Goal: Transaction & Acquisition: Purchase product/service

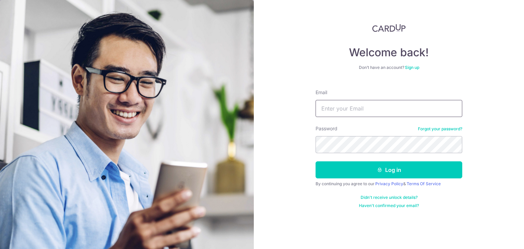
drag, startPoint x: 0, startPoint y: 0, endPoint x: 369, endPoint y: 107, distance: 384.6
click at [369, 107] on input "Email" at bounding box center [389, 108] width 147 height 17
type input "jiachin_ong@hotmail.com"
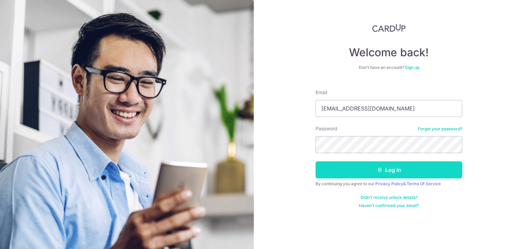
click at [397, 176] on button "Log in" at bounding box center [389, 169] width 147 height 17
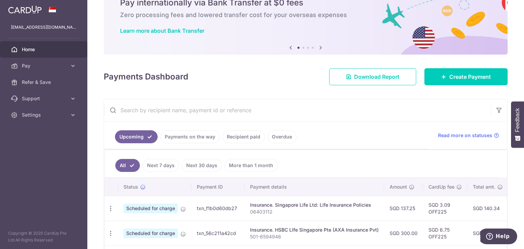
scroll to position [34, 0]
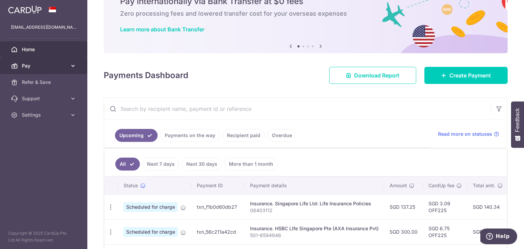
click at [74, 63] on icon at bounding box center [73, 65] width 7 height 7
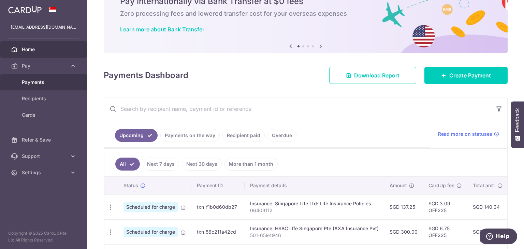
click at [58, 86] on link "Payments" at bounding box center [43, 82] width 87 height 16
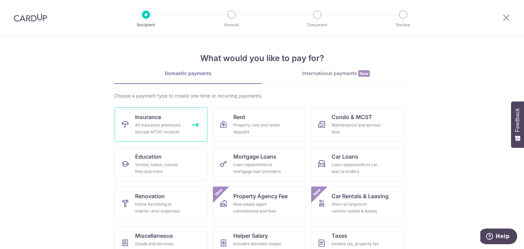
click at [137, 123] on div "All insurance premiums (except NTUC Income)" at bounding box center [159, 129] width 49 height 14
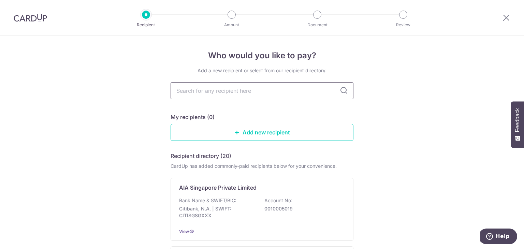
click at [303, 89] on input "text" at bounding box center [262, 90] width 183 height 17
click at [279, 134] on link "Add new recipient" at bounding box center [262, 132] width 183 height 17
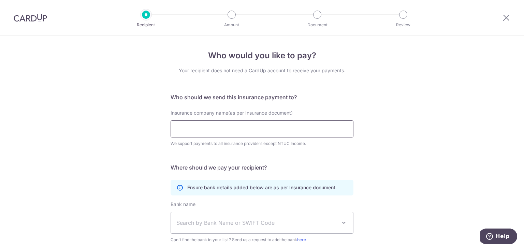
click at [275, 132] on input "Insurance company name(as per Insurance document)" at bounding box center [262, 129] width 183 height 17
type input "n"
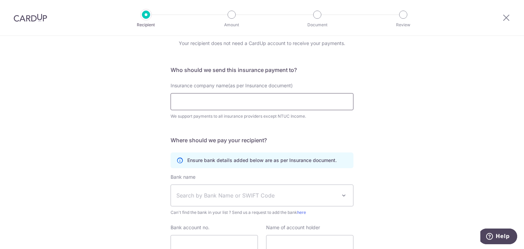
scroll to position [16, 0]
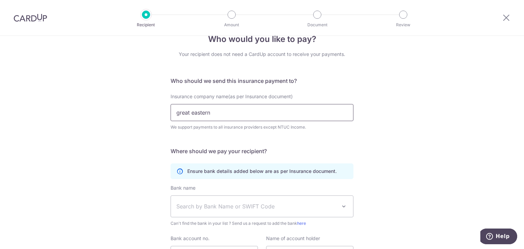
click at [292, 113] on input "great eastern" at bounding box center [262, 112] width 183 height 17
type input "great eastern"
click button "Submit Request" at bounding box center [0, 0] width 0 height 0
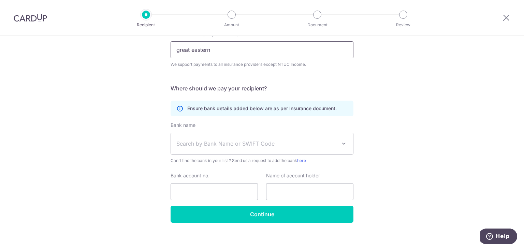
scroll to position [85, 0]
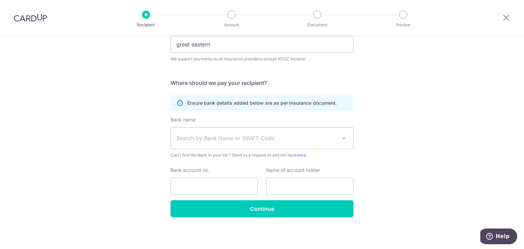
click at [251, 141] on span "Search by Bank Name or SWIFT Code" at bounding box center [257, 138] width 160 height 8
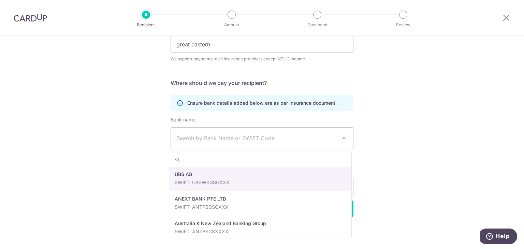
click at [251, 141] on span "Search by Bank Name or SWIFT Code" at bounding box center [257, 138] width 160 height 8
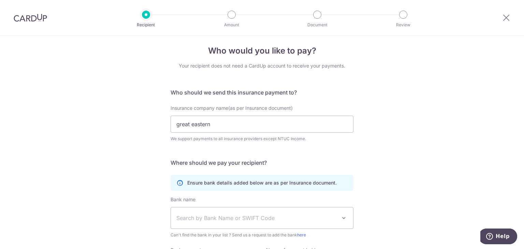
scroll to position [0, 0]
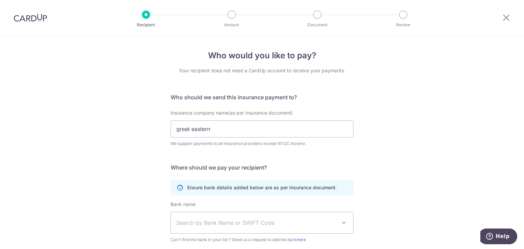
click at [245, 98] on h5 "Who should we send this insurance payment to?" at bounding box center [262, 97] width 183 height 8
click at [231, 131] on input "great eastern" at bounding box center [262, 129] width 183 height 17
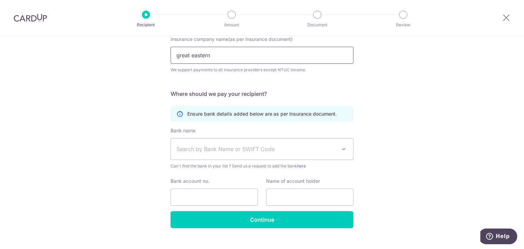
scroll to position [85, 0]
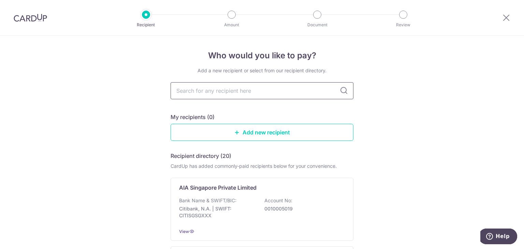
click at [220, 93] on input "text" at bounding box center [262, 90] width 183 height 17
type input "great"
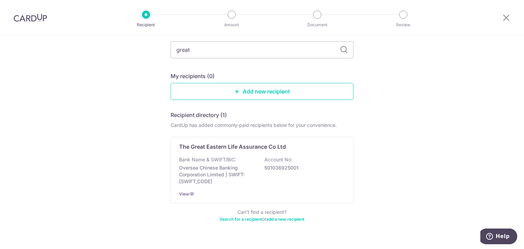
scroll to position [54, 0]
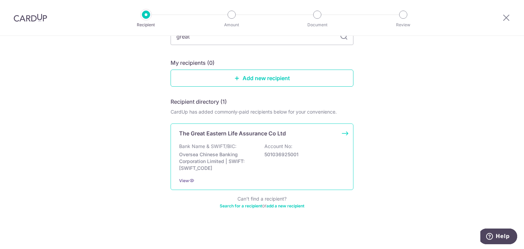
click at [224, 169] on p "Oversea Chinese Banking Corporation Limited | SWIFT: OCBCSGSGXXX" at bounding box center [217, 161] width 76 height 20
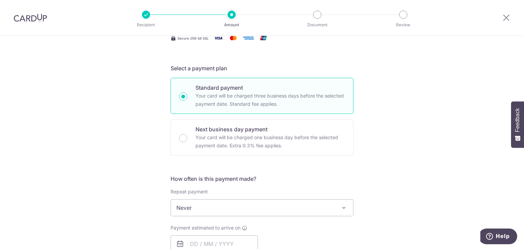
scroll to position [34, 0]
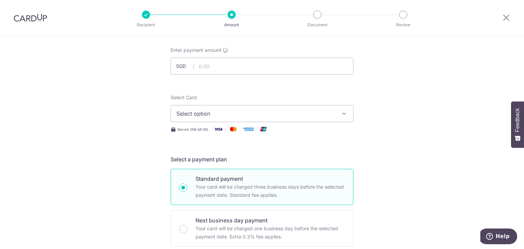
click at [242, 113] on span "Select option" at bounding box center [256, 114] width 159 height 8
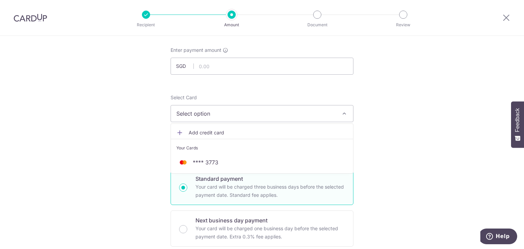
click at [242, 113] on span "Select option" at bounding box center [256, 114] width 159 height 8
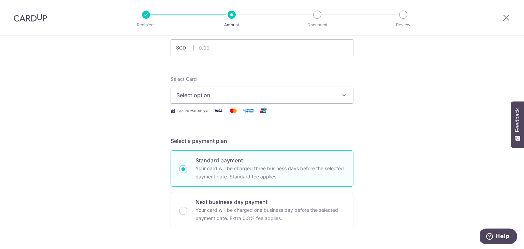
scroll to position [0, 0]
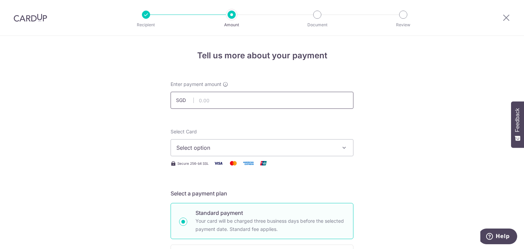
click at [262, 102] on input "text" at bounding box center [262, 100] width 183 height 17
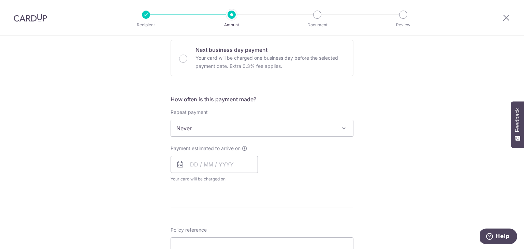
click at [378, 122] on div "Tell us more about your payment Enter payment amount SGD Select Card Select opt…" at bounding box center [262, 140] width 524 height 618
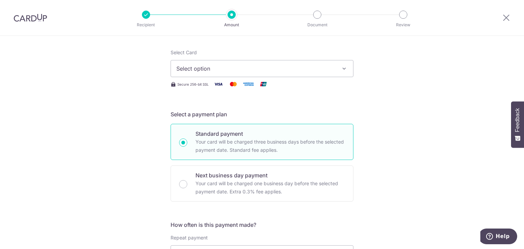
scroll to position [34, 0]
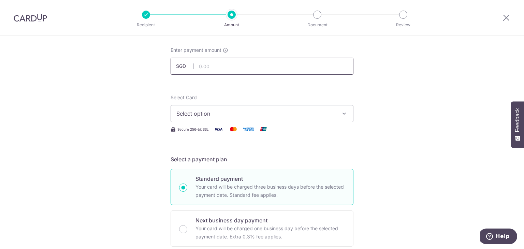
click at [258, 67] on input "text" at bounding box center [262, 66] width 183 height 17
drag, startPoint x: 408, startPoint y: 101, endPoint x: 402, endPoint y: 100, distance: 6.2
click at [280, 113] on span "Select option" at bounding box center [256, 114] width 159 height 8
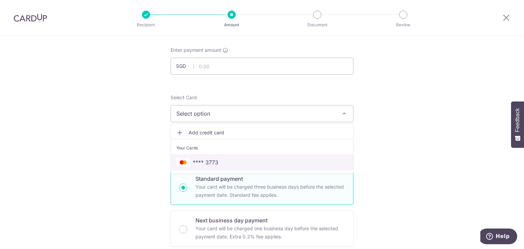
drag, startPoint x: 223, startPoint y: 160, endPoint x: 266, endPoint y: 144, distance: 46.6
click at [223, 160] on span "**** 3773" at bounding box center [262, 162] width 171 height 8
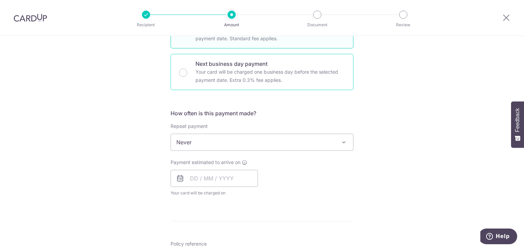
scroll to position [205, 0]
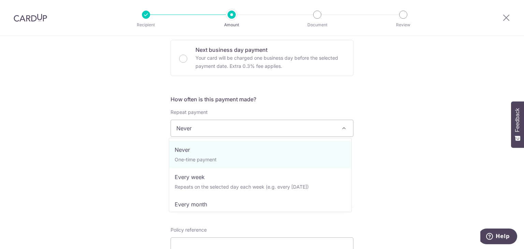
click at [238, 130] on span "Never" at bounding box center [262, 128] width 182 height 16
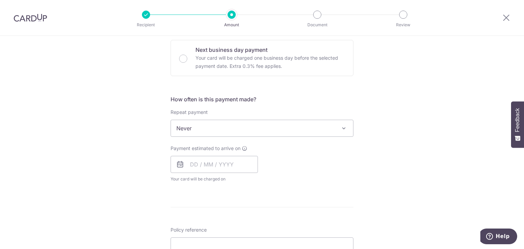
click at [238, 130] on span "Never" at bounding box center [262, 128] width 182 height 16
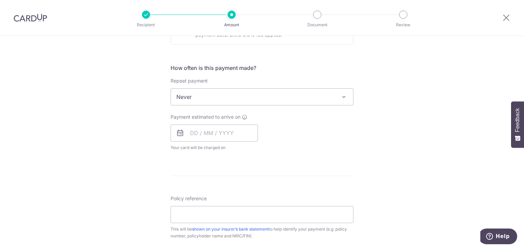
scroll to position [239, 0]
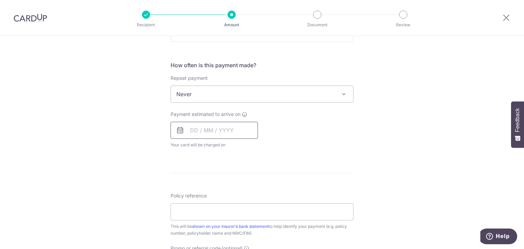
click at [233, 128] on input "text" at bounding box center [214, 130] width 87 height 17
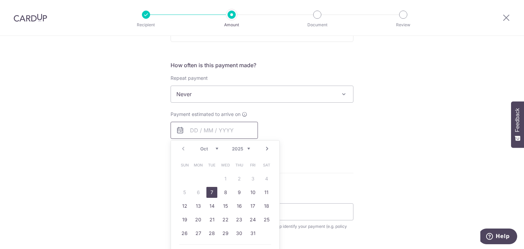
click at [233, 128] on input "text" at bounding box center [214, 130] width 87 height 17
click at [310, 132] on div "Payment estimated to arrive on Prev Next Oct Nov Dec 2025 2026 2027 2028 2029 2…" at bounding box center [262, 130] width 191 height 38
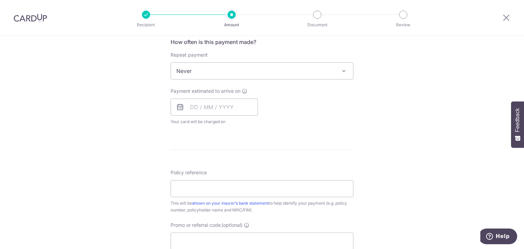
scroll to position [273, 0]
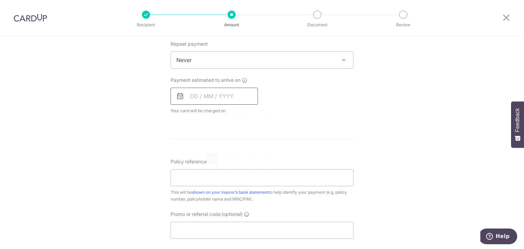
click at [213, 93] on input "text" at bounding box center [214, 96] width 87 height 17
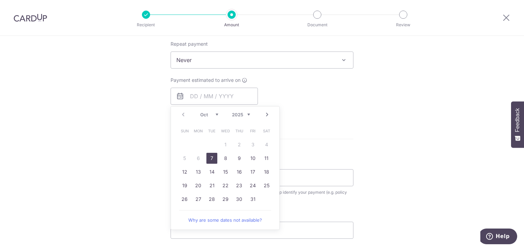
click at [213, 156] on link "7" at bounding box center [212, 158] width 11 height 11
type input "07/10/2025"
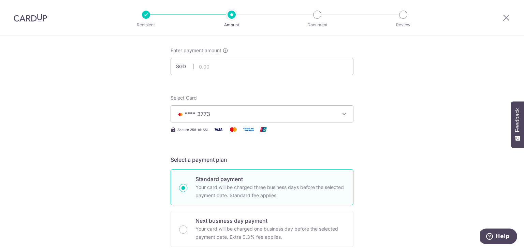
scroll to position [0, 0]
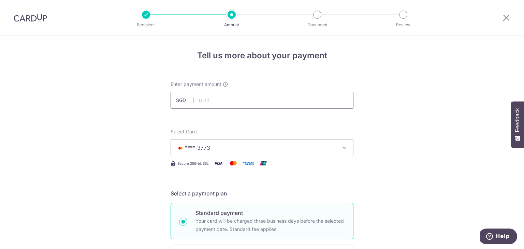
click at [215, 97] on input "text" at bounding box center [262, 100] width 183 height 17
type input "4,091.20"
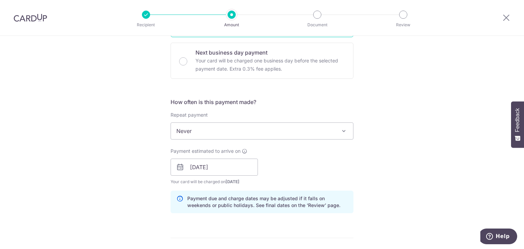
scroll to position [205, 0]
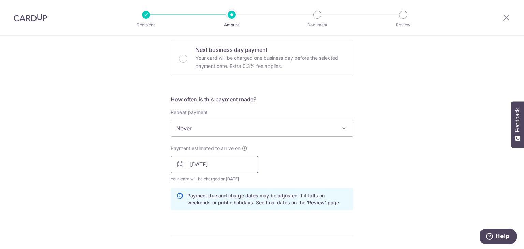
click at [221, 170] on input "[DATE]" at bounding box center [214, 164] width 87 height 17
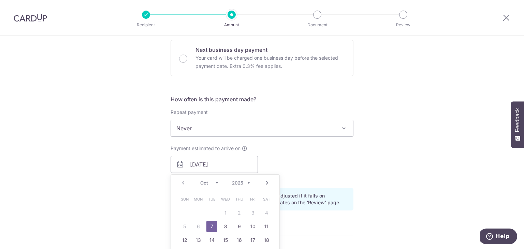
click at [213, 225] on link "7" at bounding box center [212, 226] width 11 height 11
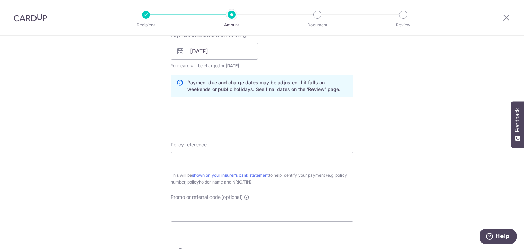
scroll to position [341, 0]
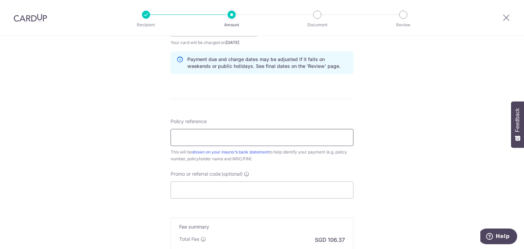
click at [260, 136] on input "Policy reference" at bounding box center [262, 137] width 183 height 17
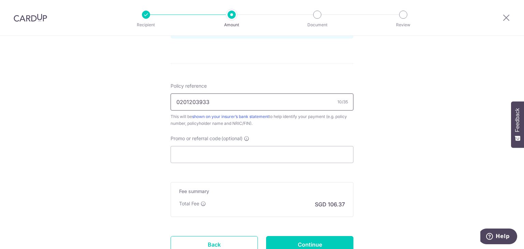
scroll to position [376, 0]
type input "0201203933"
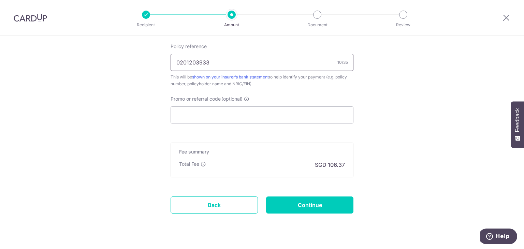
scroll to position [432, 0]
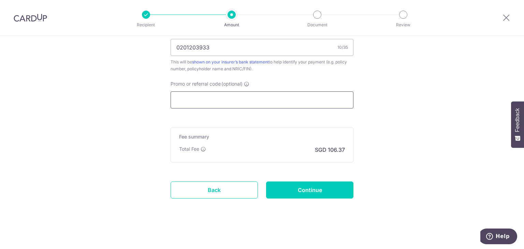
click at [215, 104] on input "Promo or referral code (optional)" at bounding box center [262, 100] width 183 height 17
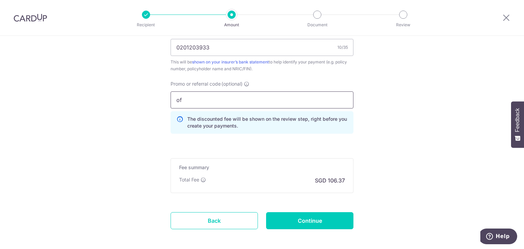
type input "o"
click at [223, 102] on input "OFF225" at bounding box center [262, 100] width 183 height 17
type input "O"
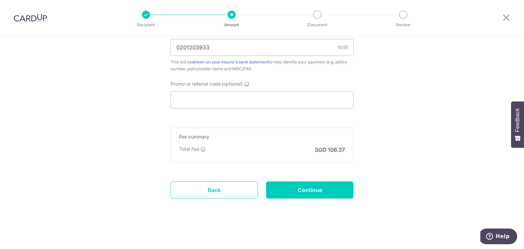
click at [232, 95] on input "Promo or referral code (optional)" at bounding box center [262, 100] width 183 height 17
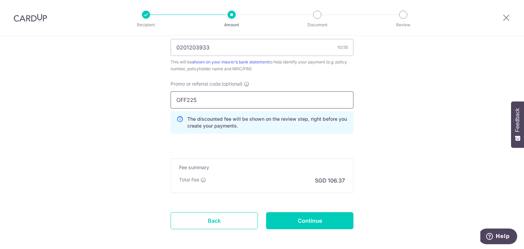
type input "OFF225"
click button "Add Card" at bounding box center [0, 0] width 0 height 0
drag, startPoint x: 320, startPoint y: 136, endPoint x: 326, endPoint y: 140, distance: 7.3
click at [320, 137] on div "Promo or referral code (optional) OFF225 The discounted fee will be shown on th…" at bounding box center [262, 110] width 191 height 59
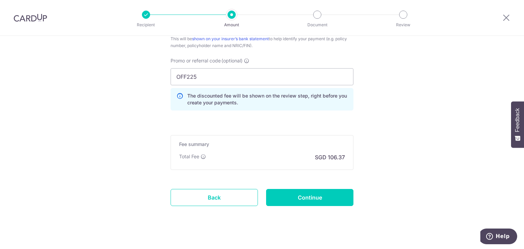
scroll to position [462, 0]
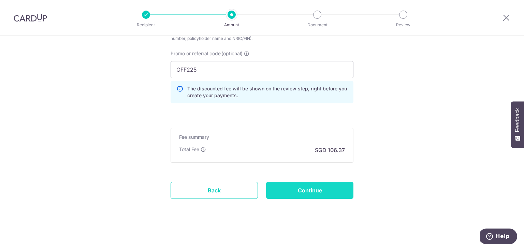
click at [284, 186] on input "Continue" at bounding box center [309, 190] width 87 height 17
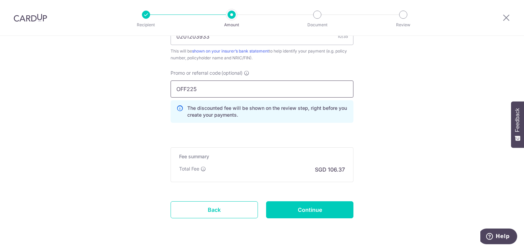
scroll to position [462, 0]
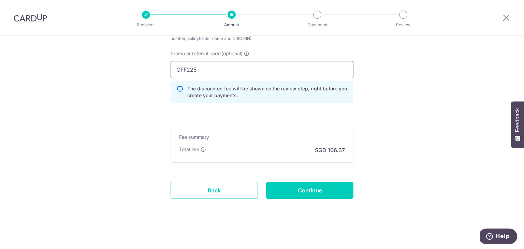
click at [211, 74] on input "OFF225" at bounding box center [262, 69] width 183 height 17
type input "O"
type input "OCBC90N155"
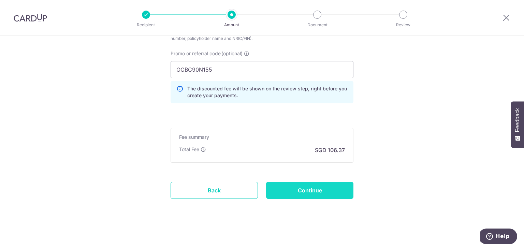
click at [298, 191] on input "Continue" at bounding box center [309, 190] width 87 height 17
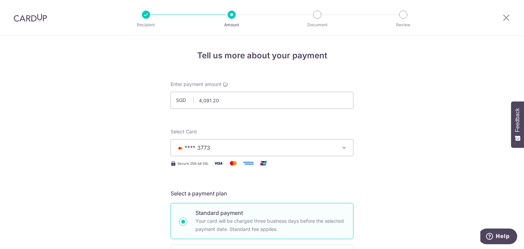
scroll to position [472, 0]
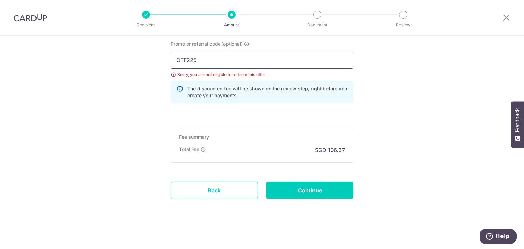
drag, startPoint x: 206, startPoint y: 60, endPoint x: 147, endPoint y: 60, distance: 58.4
type input "OCBC90NMC"
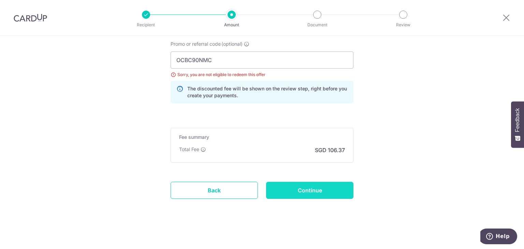
click at [300, 188] on input "Continue" at bounding box center [309, 190] width 87 height 17
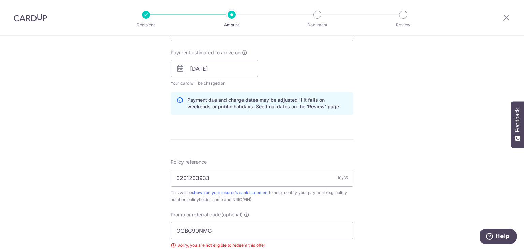
scroll to position [291, 0]
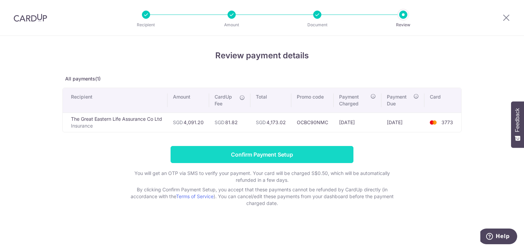
click at [258, 156] on input "Confirm Payment Setup" at bounding box center [262, 154] width 183 height 17
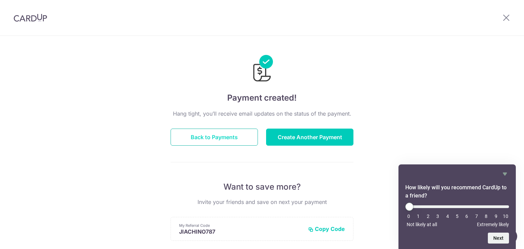
click at [226, 141] on button "Back to Payments" at bounding box center [214, 137] width 87 height 17
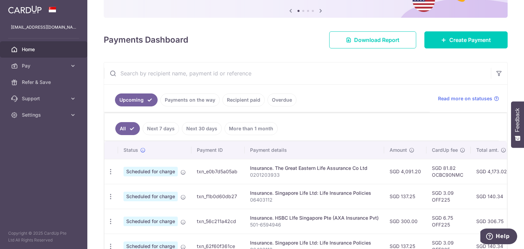
scroll to position [102, 0]
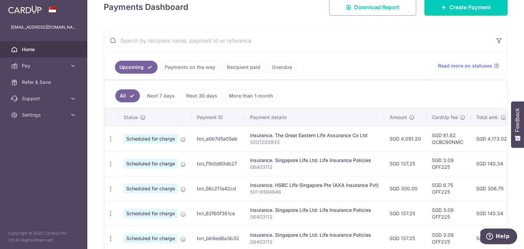
click at [239, 70] on link "Recipient paid" at bounding box center [244, 67] width 42 height 13
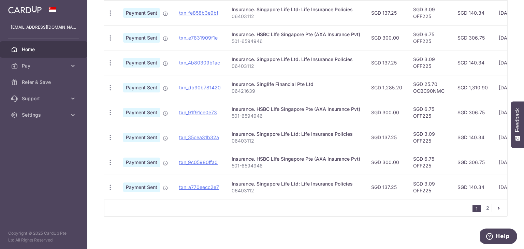
scroll to position [252, 0]
click at [485, 209] on link "2" at bounding box center [488, 208] width 8 height 8
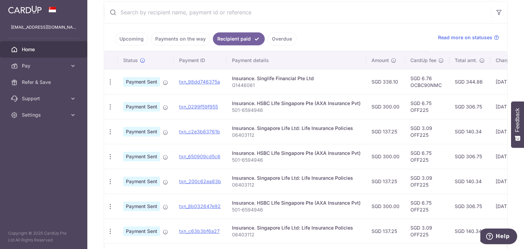
scroll to position [130, 0]
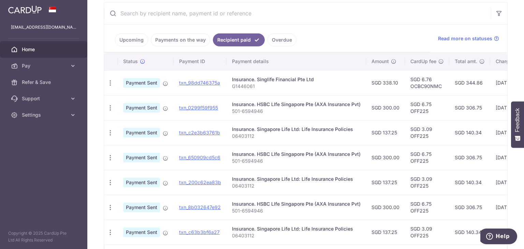
click at [134, 42] on link "Upcoming" at bounding box center [131, 39] width 33 height 13
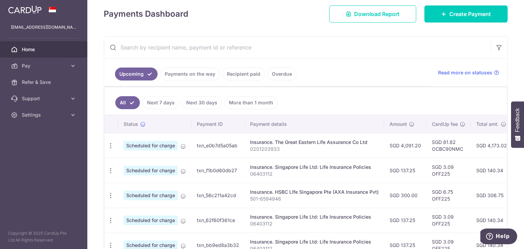
click at [181, 78] on link "Payments on the way" at bounding box center [189, 74] width 59 height 13
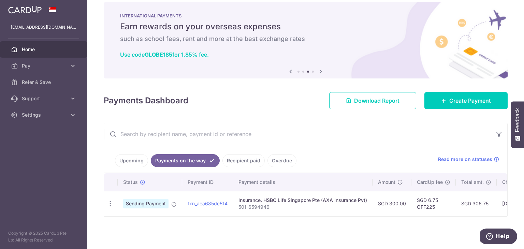
scroll to position [12, 0]
click at [145, 161] on link "Upcoming" at bounding box center [131, 160] width 33 height 13
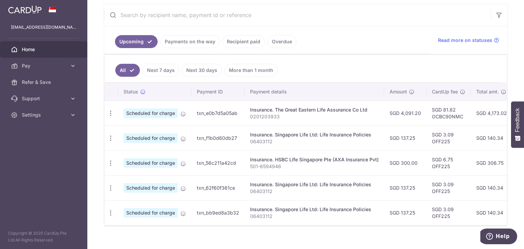
scroll to position [130, 0]
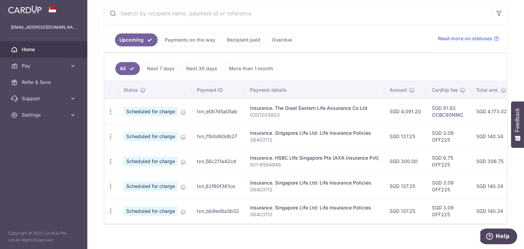
click at [281, 42] on link "Overdue" at bounding box center [282, 39] width 29 height 13
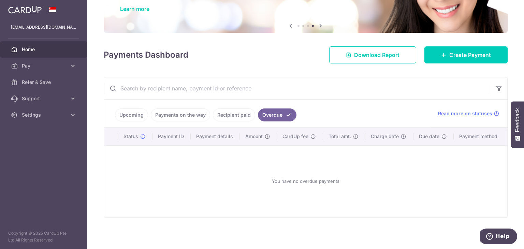
click at [123, 117] on link "Upcoming" at bounding box center [131, 115] width 33 height 13
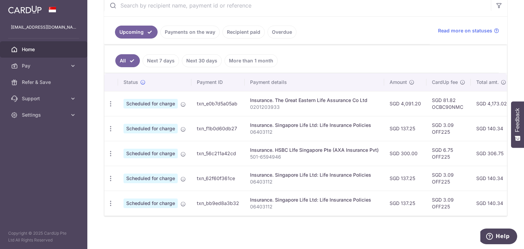
scroll to position [140, 0]
click at [112, 126] on icon "button" at bounding box center [110, 128] width 7 height 7
click at [124, 143] on span "Update payment" at bounding box center [147, 147] width 46 height 8
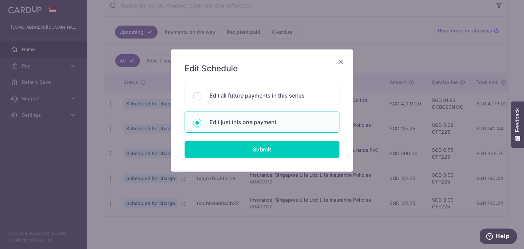
click at [343, 62] on icon "Close" at bounding box center [341, 61] width 8 height 9
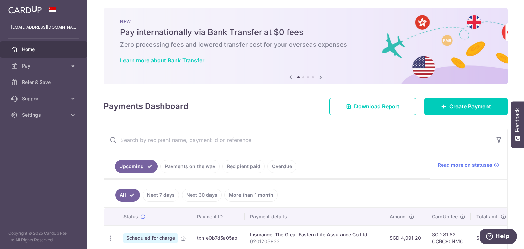
scroll to position [0, 0]
